Goal: Task Accomplishment & Management: Use online tool/utility

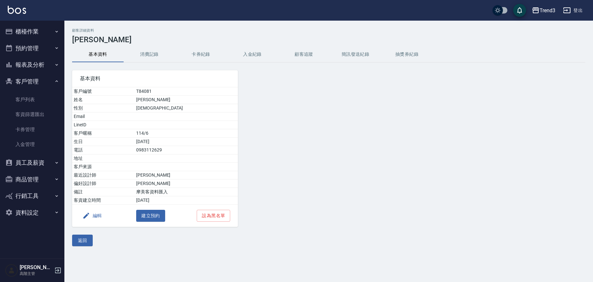
scroll to position [0, 0]
click at [573, 8] on button "登出" at bounding box center [573, 11] width 25 height 12
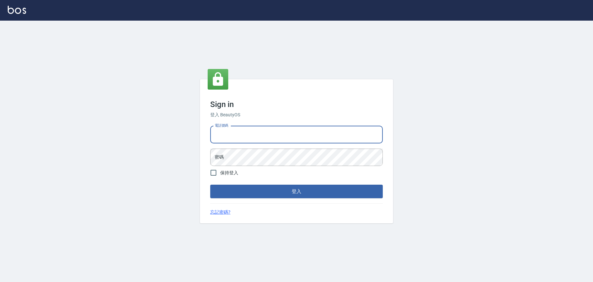
type input "0936888819"
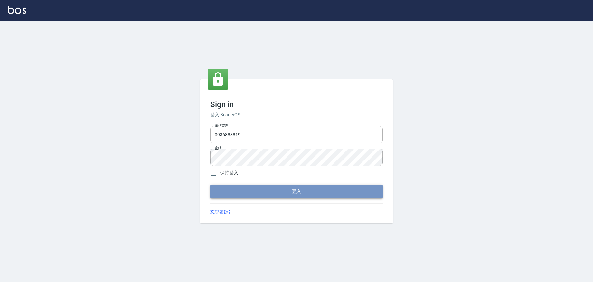
click at [254, 190] on button "登入" at bounding box center [296, 192] width 173 height 14
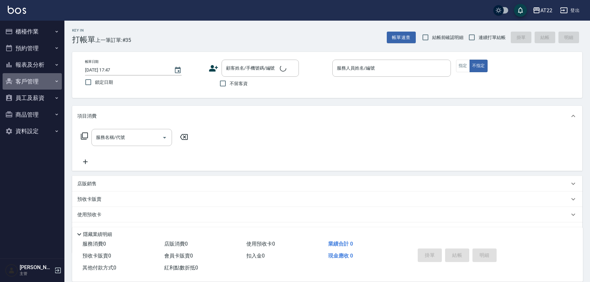
drag, startPoint x: 20, startPoint y: 78, endPoint x: 22, endPoint y: 83, distance: 6.1
click at [20, 78] on button "客戶管理" at bounding box center [32, 81] width 59 height 17
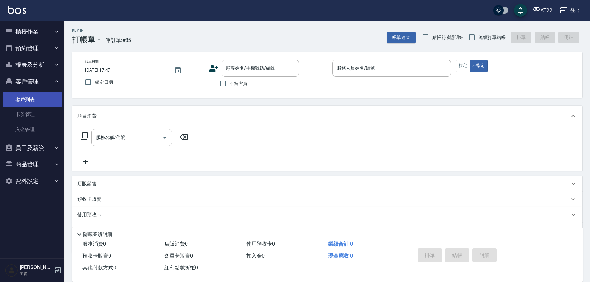
click at [25, 100] on link "客戶列表" at bounding box center [32, 99] width 59 height 15
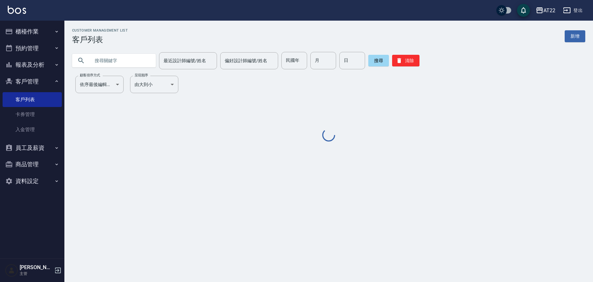
click at [105, 63] on input "text" at bounding box center [120, 60] width 61 height 17
paste input "0908660843"
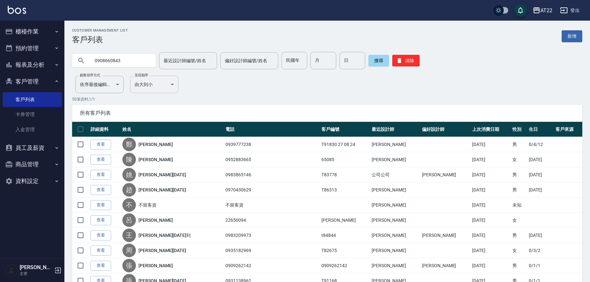
type input "0908660843"
